Goal: Transaction & Acquisition: Purchase product/service

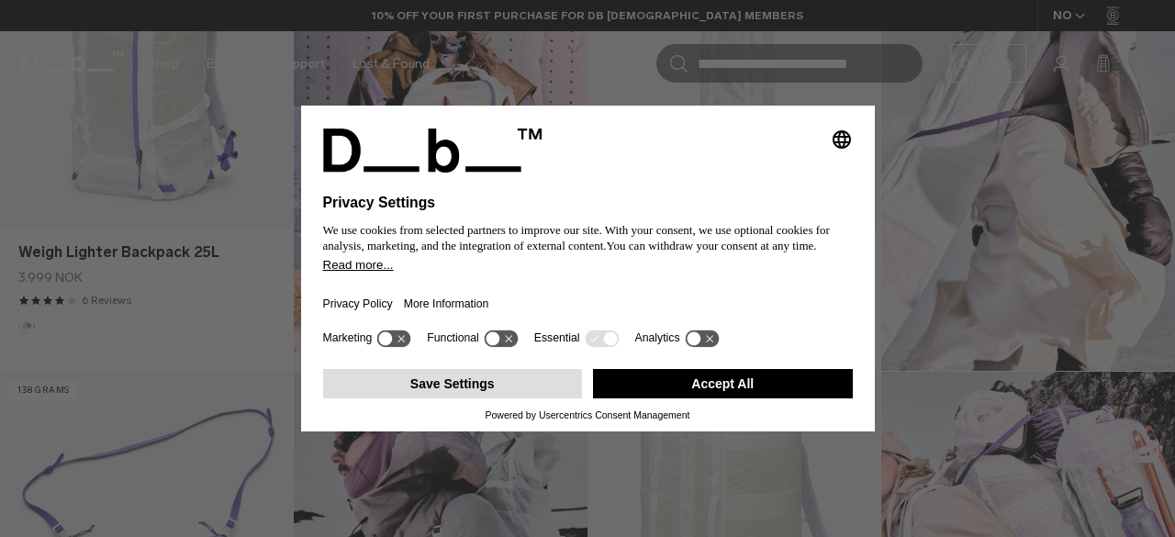
click at [510, 387] on button "Save Settings" at bounding box center [453, 383] width 260 height 29
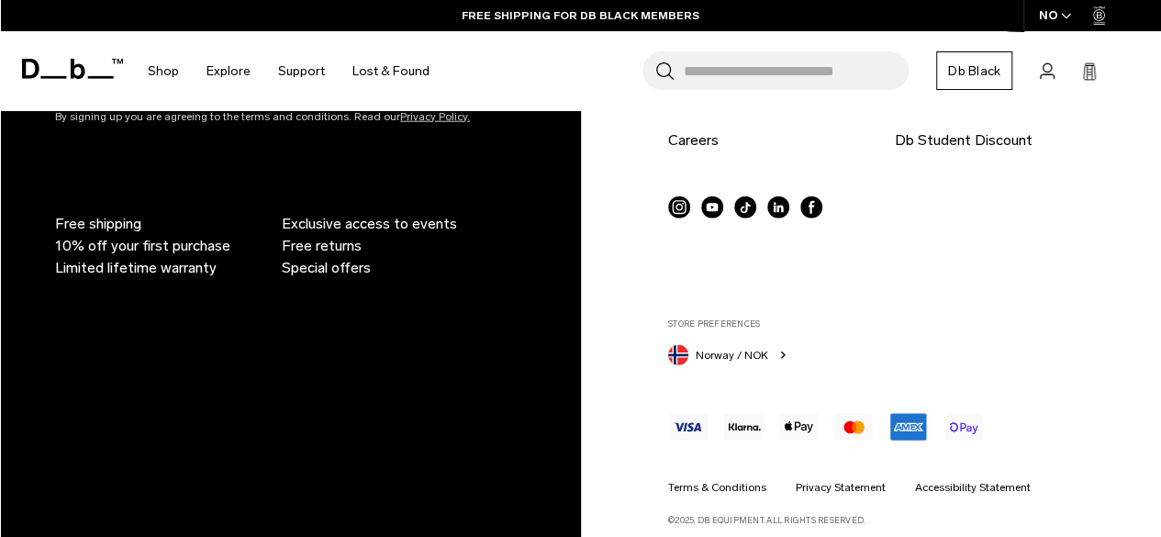
scroll to position [2328, 0]
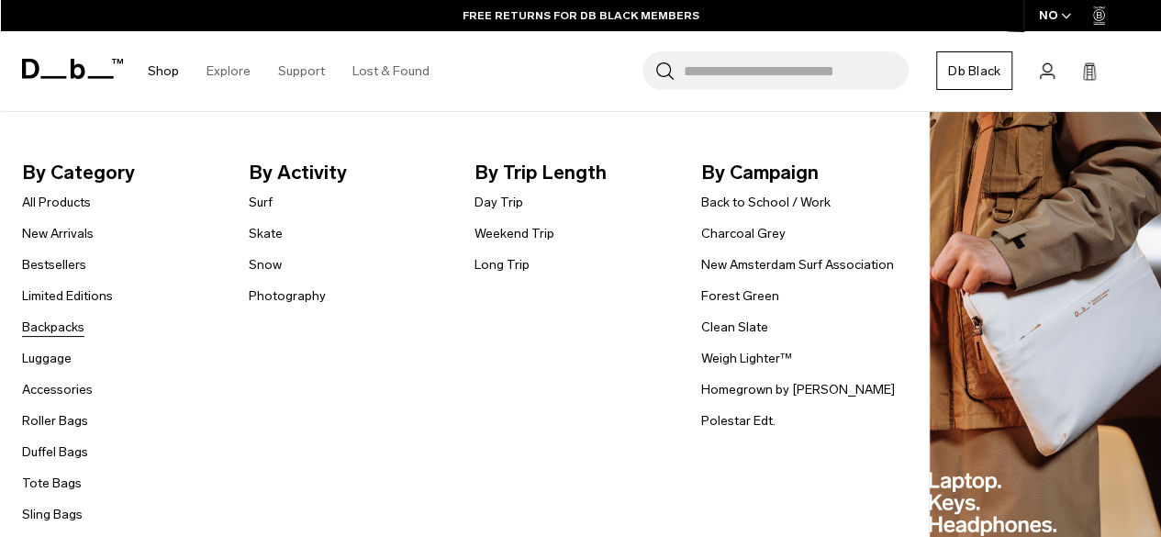
click at [64, 326] on link "Backpacks" at bounding box center [53, 327] width 62 height 19
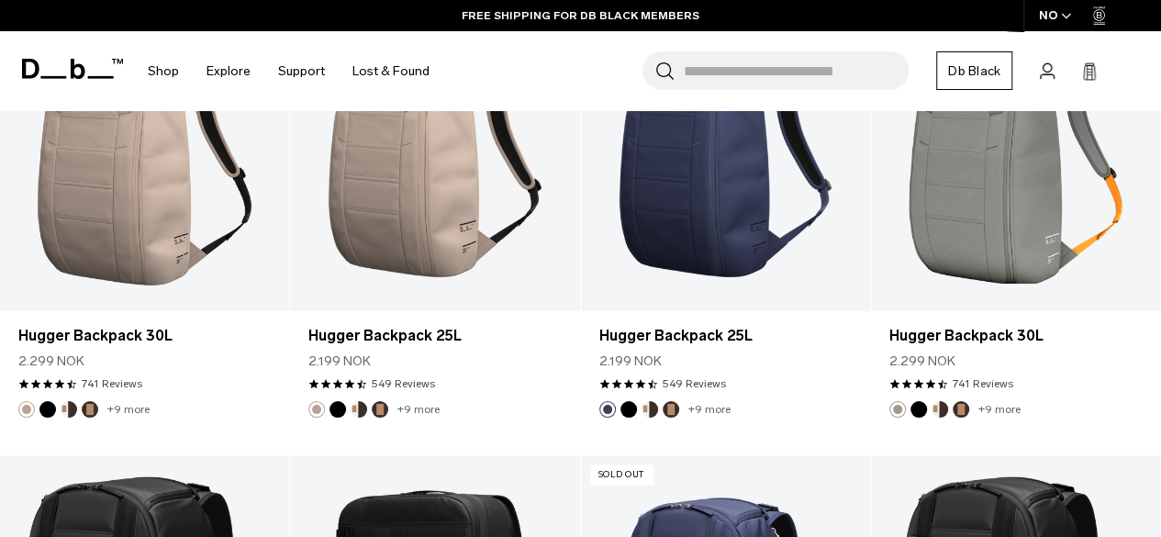
scroll to position [1390, 0]
